Goal: Book appointment/travel/reservation

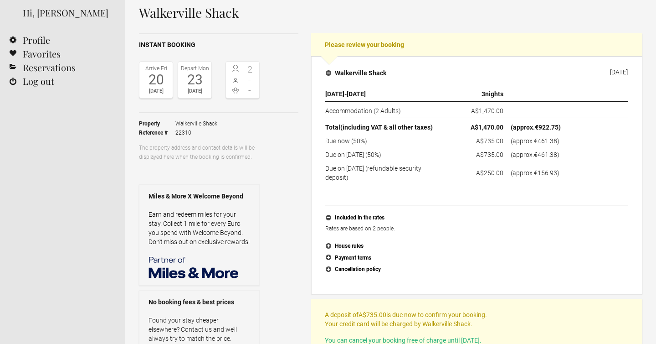
scroll to position [38, 0]
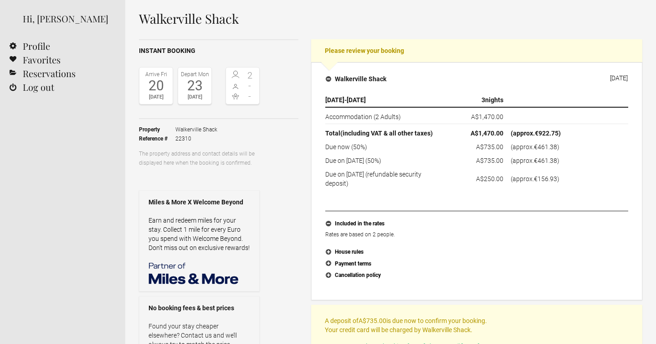
click at [345, 96] on span "[DATE]" at bounding box center [334, 99] width 19 height 7
click at [345, 96] on span "20 Feb 2026" at bounding box center [334, 99] width 19 height 7
click at [460, 114] on td "A$1,470.00" at bounding box center [477, 115] width 61 height 17
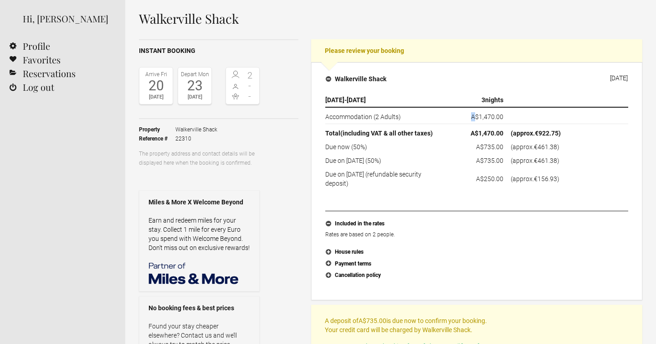
click at [460, 114] on td "A$1,470.00" at bounding box center [477, 115] width 61 height 17
click at [349, 148] on td "Due now (50%)" at bounding box center [385, 147] width 121 height 14
click at [349, 162] on td "Due on 6 February 2026 (50%)" at bounding box center [385, 161] width 121 height 14
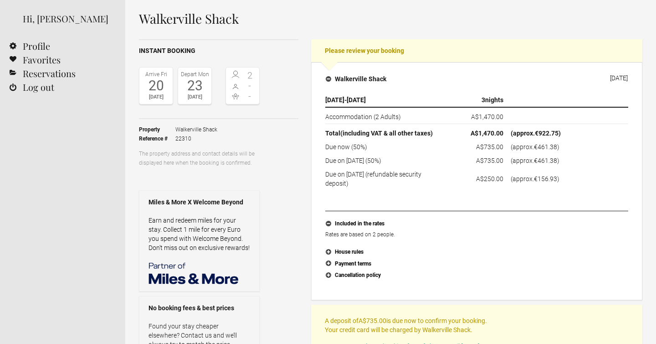
click at [349, 162] on td "Due on 6 February 2026 (50%)" at bounding box center [385, 161] width 121 height 14
click at [350, 179] on td "Due on 6 February 2026 (refundable security deposit)" at bounding box center [385, 177] width 121 height 21
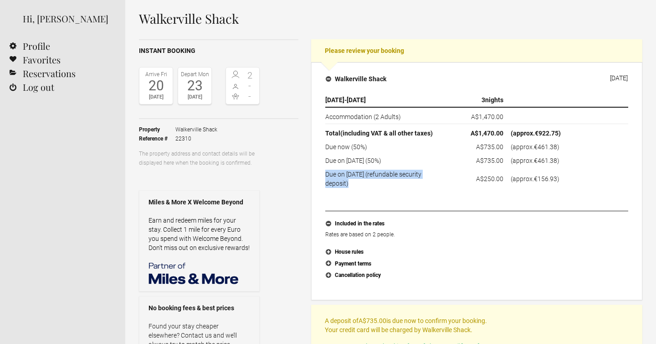
click at [373, 185] on td "Due on 6 February 2026 (refundable security deposit)" at bounding box center [385, 177] width 121 height 21
click at [374, 127] on th "Total (including VAT & all other taxes)" at bounding box center [385, 132] width 121 height 16
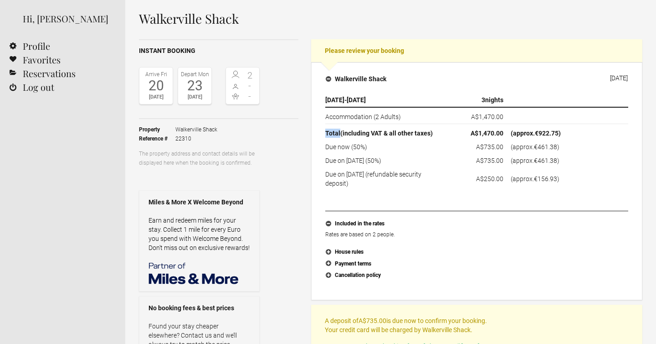
click at [374, 127] on th "Total (including VAT & all other taxes)" at bounding box center [385, 132] width 121 height 16
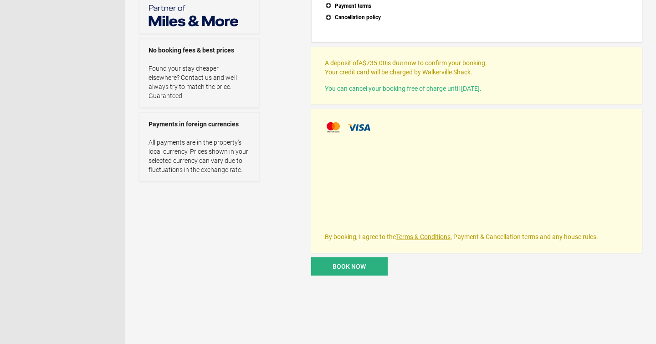
scroll to position [298, 0]
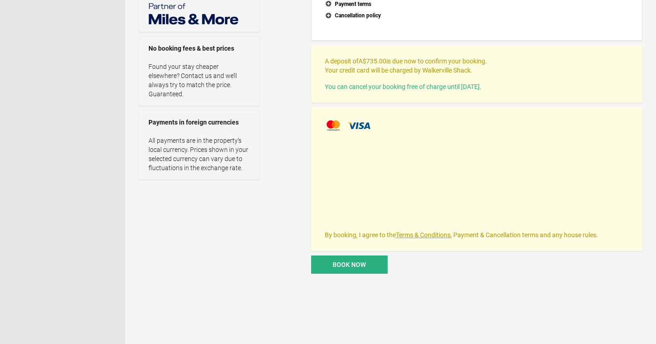
click at [390, 66] on p "A deposit of A$735.00 is due now to confirm your booking. Your credit card will…" at bounding box center [477, 66] width 304 height 18
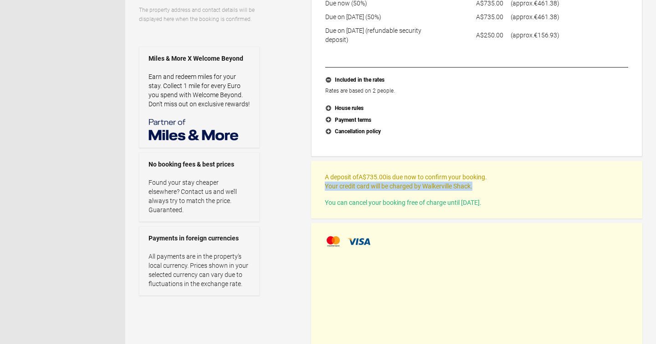
scroll to position [183, 0]
click at [357, 121] on button "Payment terms" at bounding box center [476, 119] width 303 height 12
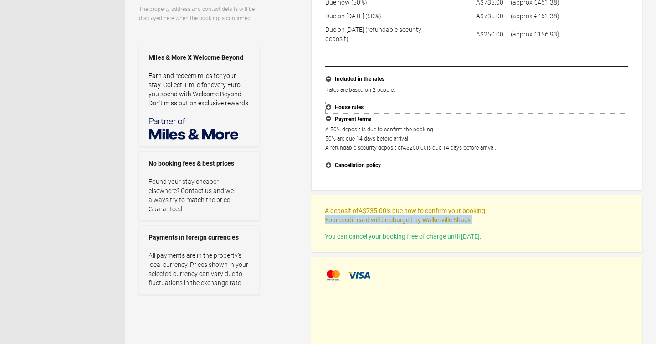
click at [358, 103] on button "House rules" at bounding box center [476, 108] width 303 height 12
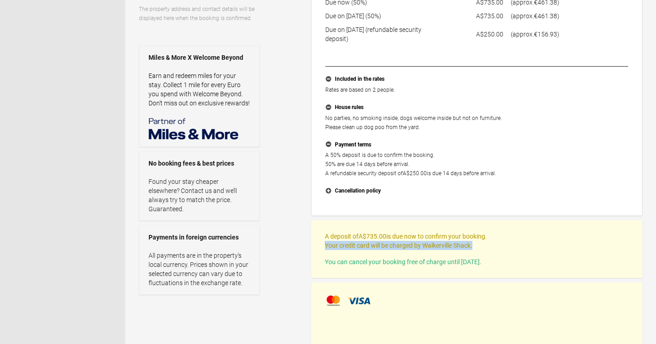
click at [343, 184] on div "A 50% deposit is due to confirm the booking. 50% are due 14 days before arrival…" at bounding box center [476, 167] width 303 height 35
click at [343, 190] on button "Cancellation policy" at bounding box center [476, 191] width 303 height 12
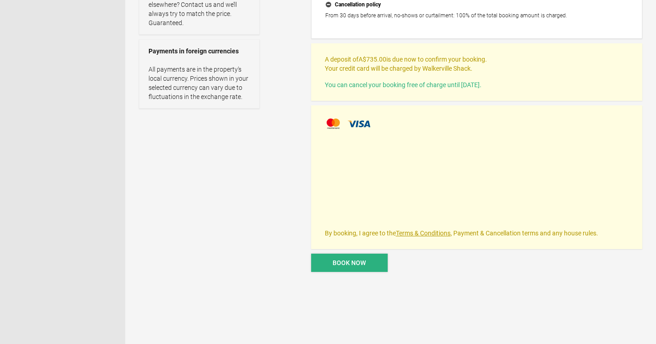
click at [362, 269] on button "Book now" at bounding box center [349, 262] width 77 height 18
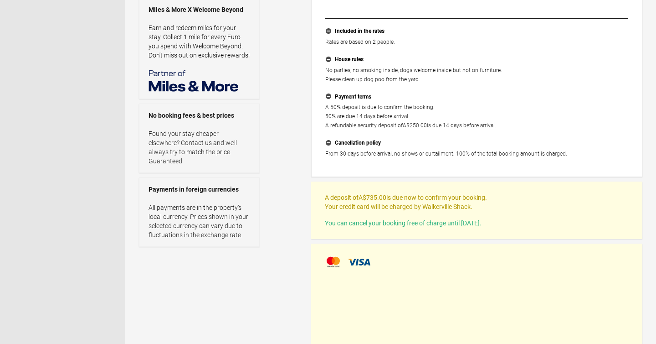
scroll to position [230, 0]
click at [193, 148] on p "Found your stay cheaper elsewhere? Contact us and we’ll always try to match the…" at bounding box center [200, 148] width 102 height 36
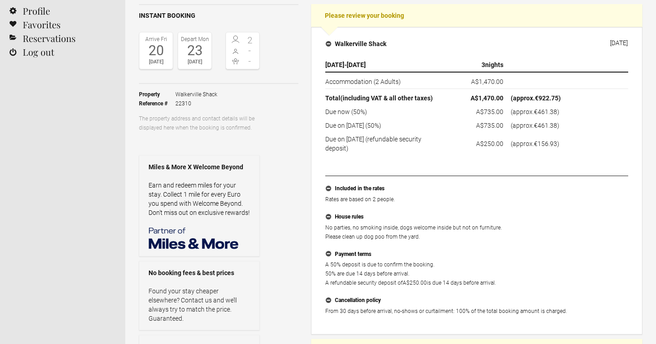
scroll to position [99, 0]
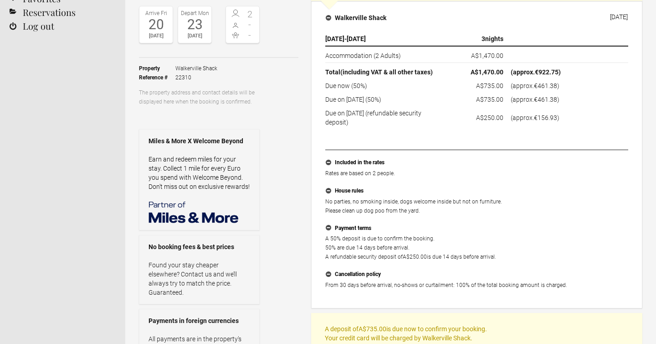
click at [467, 82] on td "A$735.00" at bounding box center [477, 86] width 61 height 14
click at [483, 82] on flynt-currency "A$735.00" at bounding box center [489, 85] width 27 height 7
click at [336, 87] on td "Due now (50%)" at bounding box center [385, 86] width 121 height 14
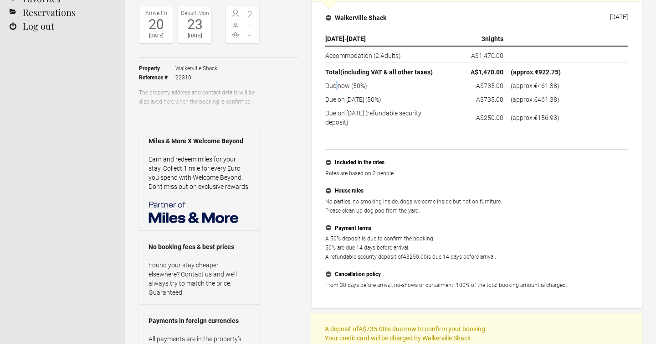
click at [336, 87] on td "Due now (50%)" at bounding box center [385, 86] width 121 height 14
copy tr "Due now (50%)"
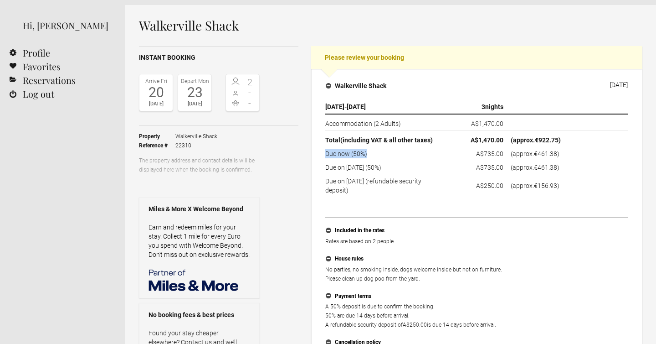
click at [484, 163] on td "A$735.00" at bounding box center [477, 167] width 61 height 14
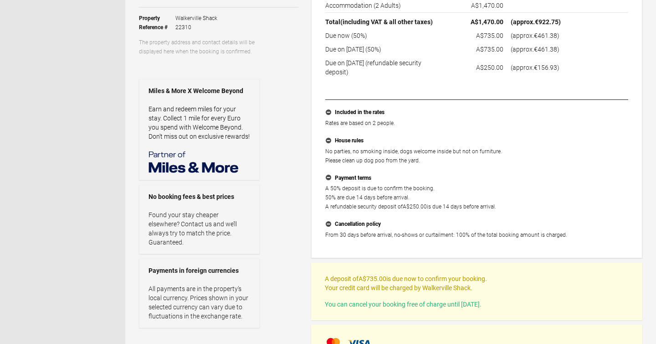
scroll to position [103, 0]
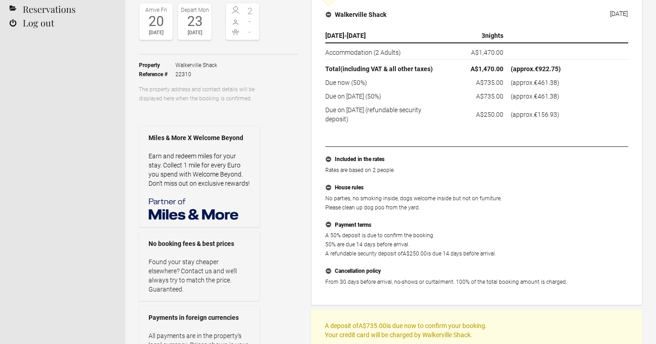
click at [365, 120] on td "Due on 6 February 2026 (refundable security deposit)" at bounding box center [385, 113] width 121 height 21
click at [366, 98] on td "Due on 6 February 2026 (50%)" at bounding box center [385, 96] width 121 height 14
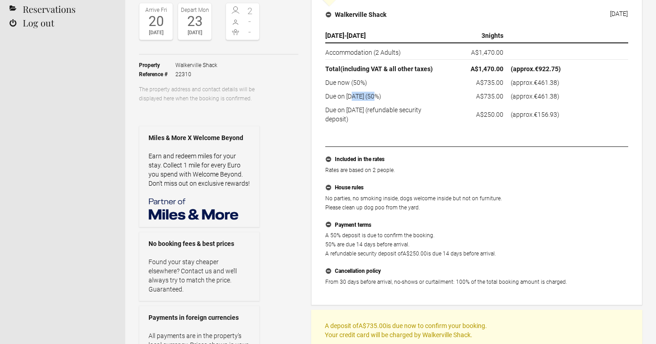
click at [366, 98] on td "Due on 6 February 2026 (50%)" at bounding box center [385, 96] width 121 height 14
click at [379, 83] on td "Due now (50%)" at bounding box center [385, 83] width 121 height 14
click at [397, 61] on th "Total (including VAT & all other taxes)" at bounding box center [385, 68] width 121 height 16
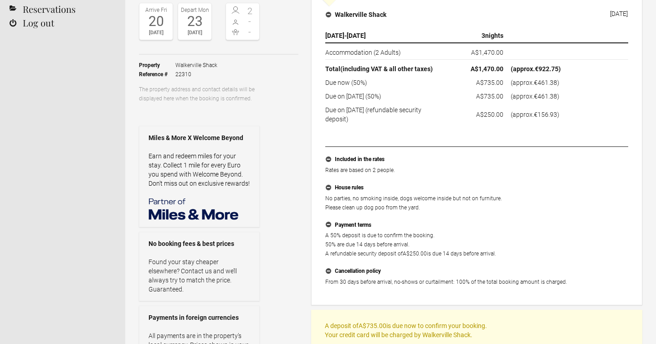
click at [397, 61] on th "Total (including VAT & all other taxes)" at bounding box center [385, 68] width 121 height 16
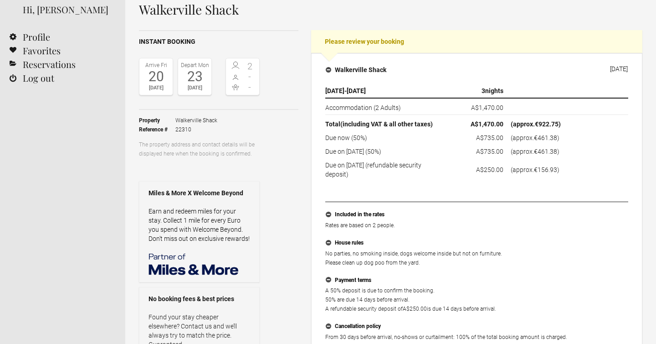
scroll to position [0, 0]
